Goal: Find specific page/section: Find specific page/section

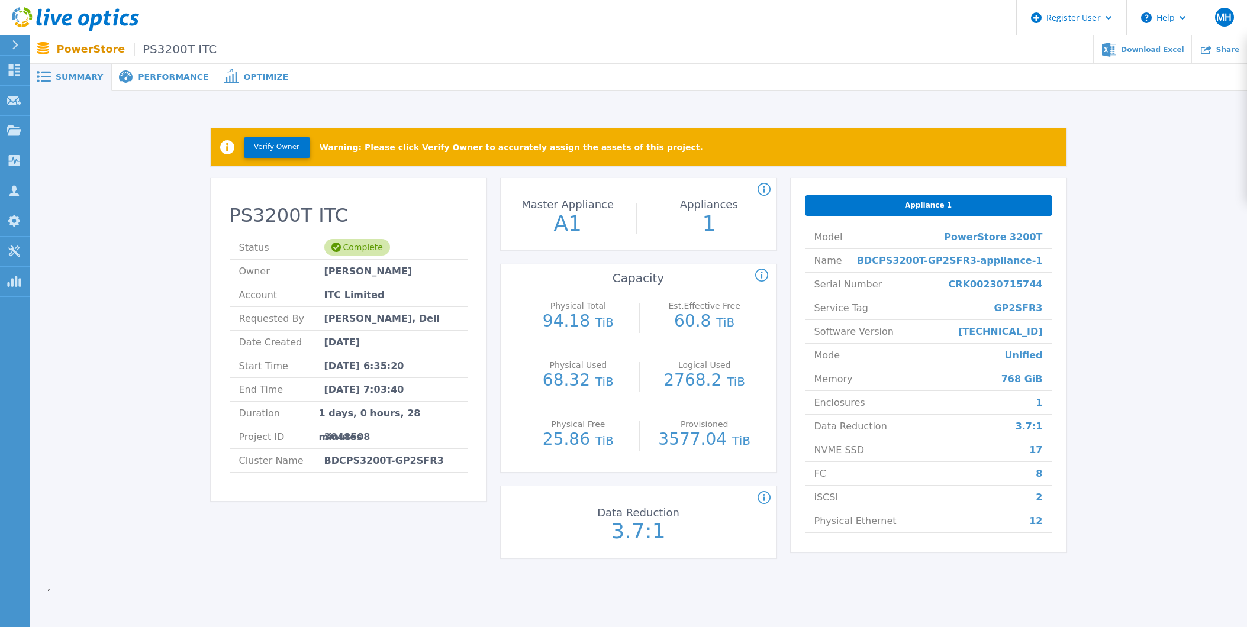
scroll to position [63, 0]
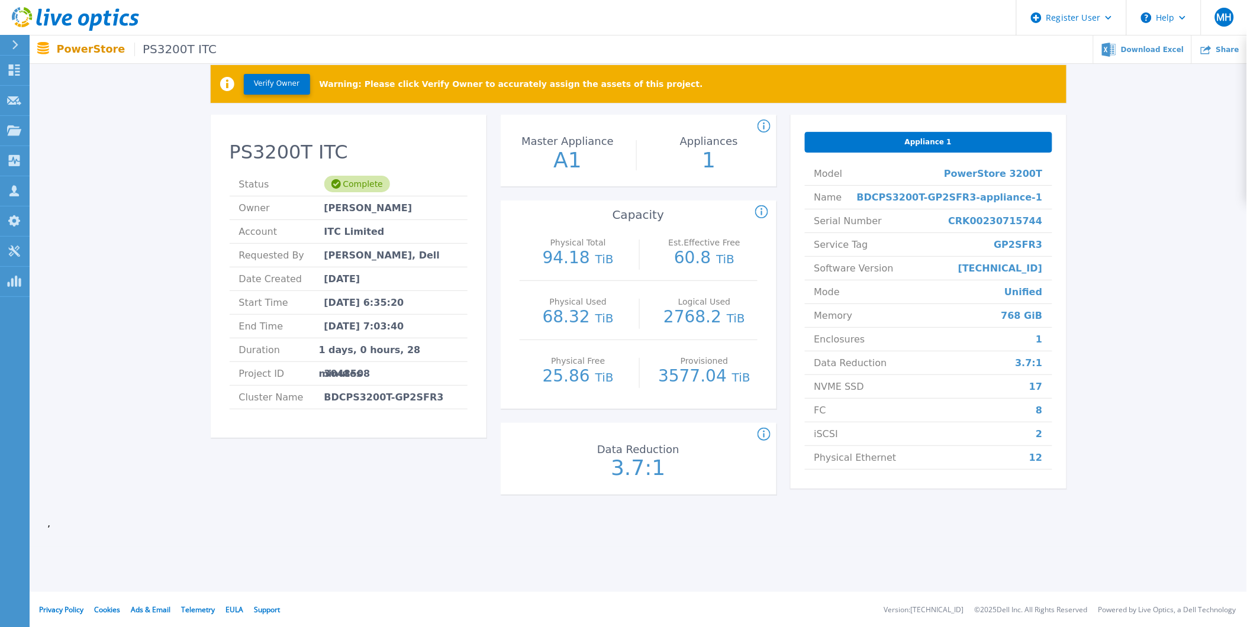
click at [60, 10] on icon at bounding box center [75, 19] width 127 height 24
